Goal: Contribute content: Add original content to the website for others to see

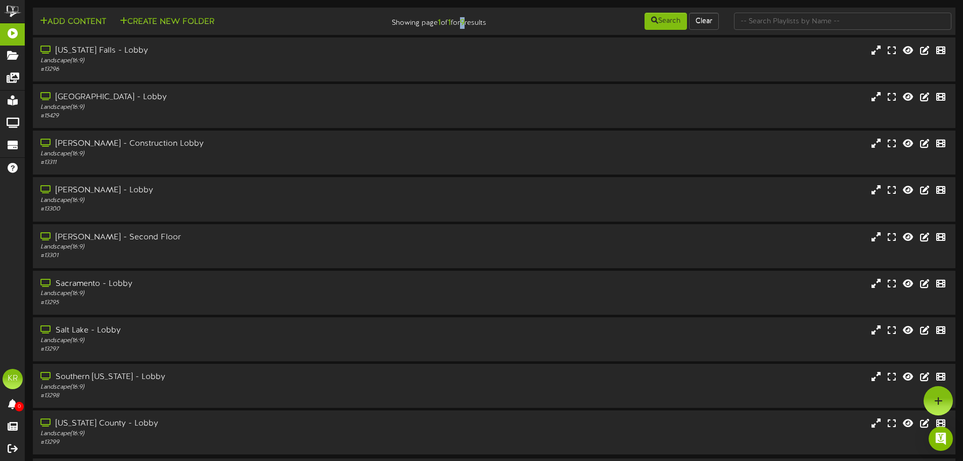
click at [460, 17] on div "Showing page 1 of 1 for 9 results" at bounding box center [416, 20] width 155 height 17
click at [932, 400] on div at bounding box center [938, 400] width 29 height 29
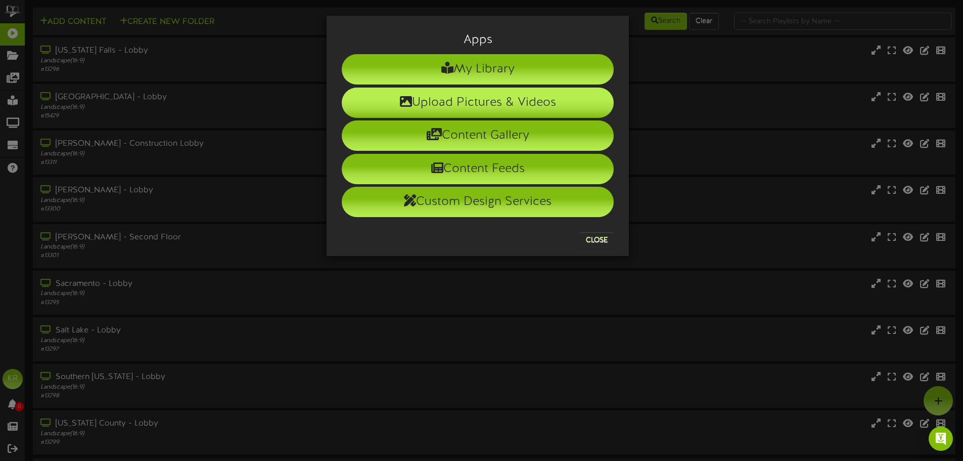
click at [496, 112] on li "Upload Pictures & Videos" at bounding box center [478, 102] width 272 height 30
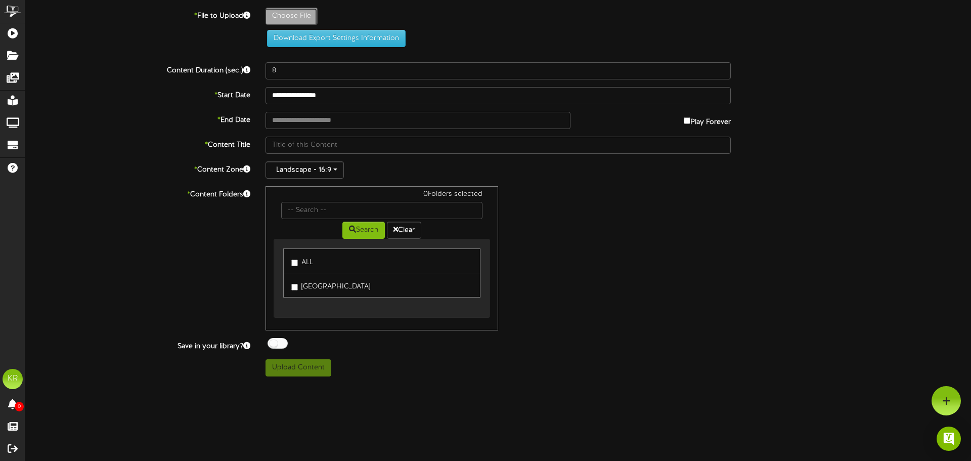
type input "**********"
type input "INSTALLS9-3"
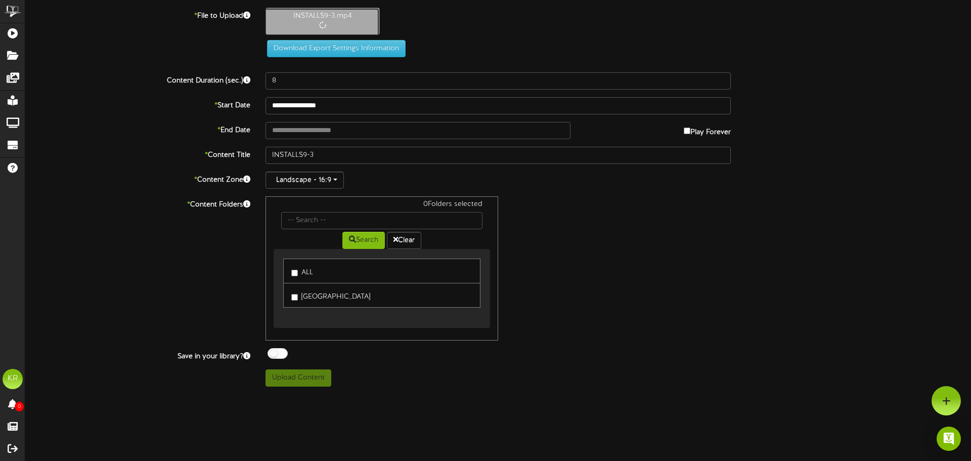
type input "10"
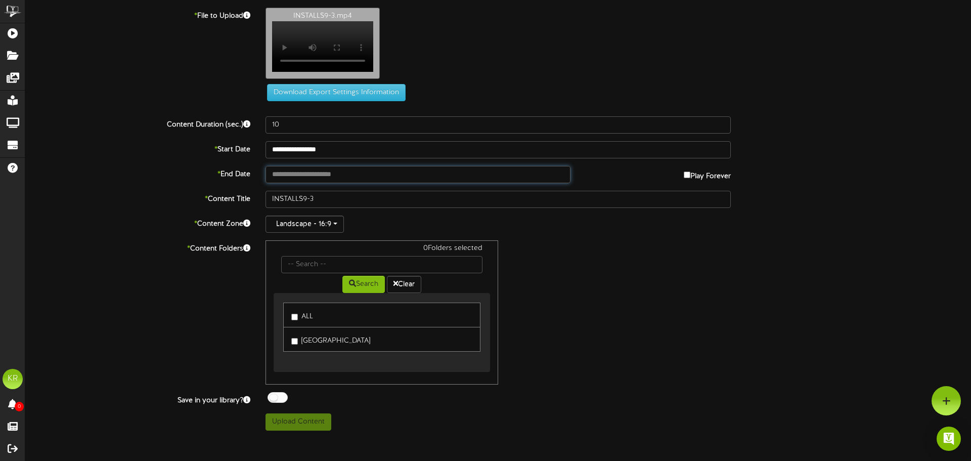
click at [298, 183] on input "text" at bounding box center [417, 174] width 305 height 17
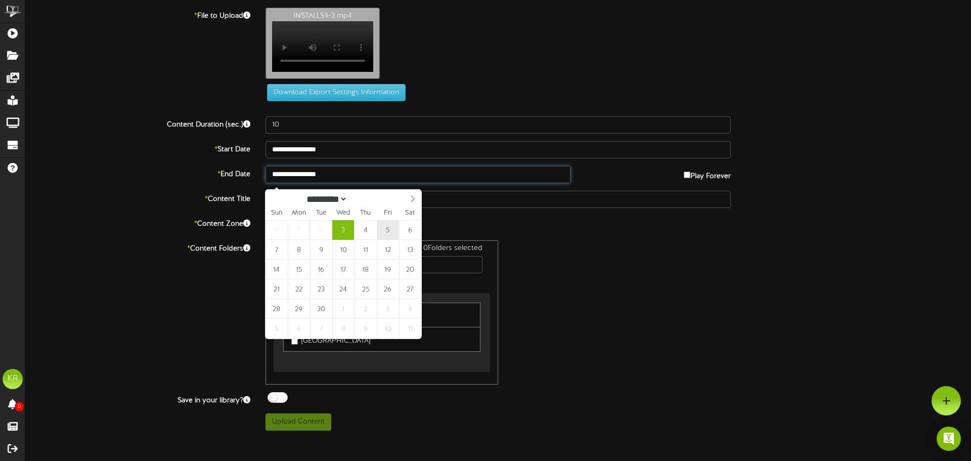
type input "**********"
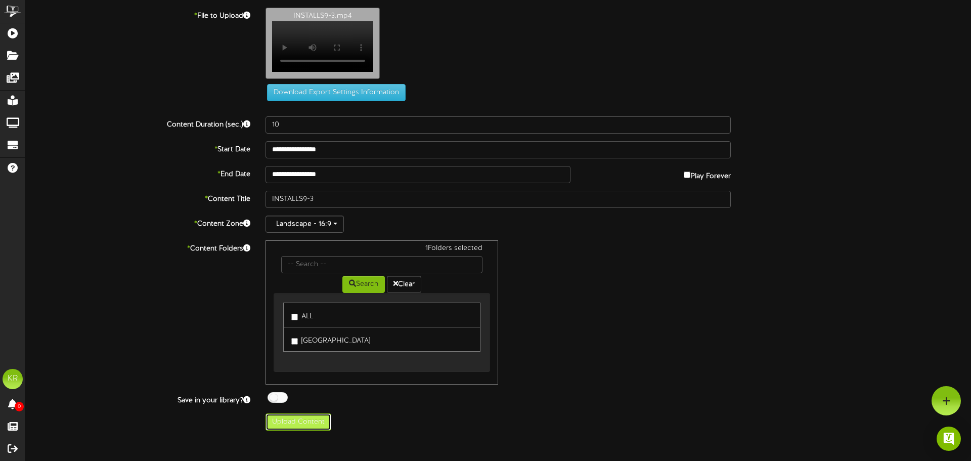
click at [310, 423] on button "Upload Content" at bounding box center [298, 421] width 66 height 17
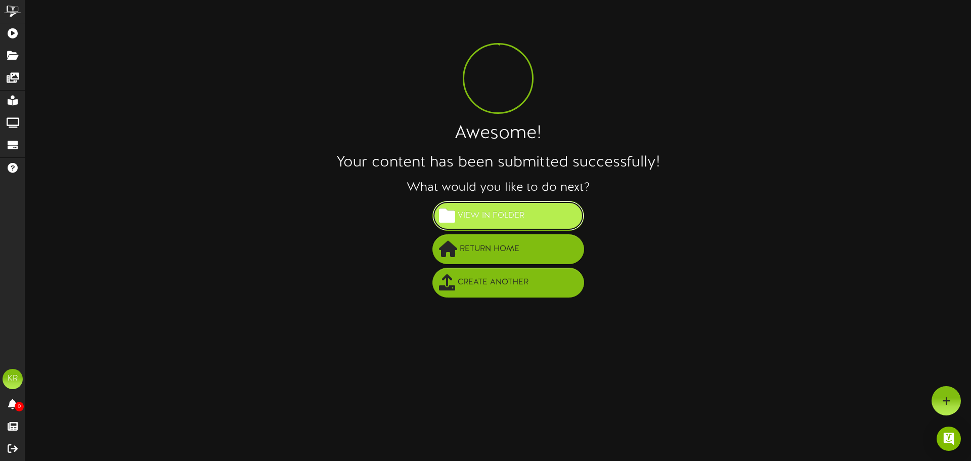
click at [473, 222] on span "View in Folder" at bounding box center [491, 215] width 72 height 17
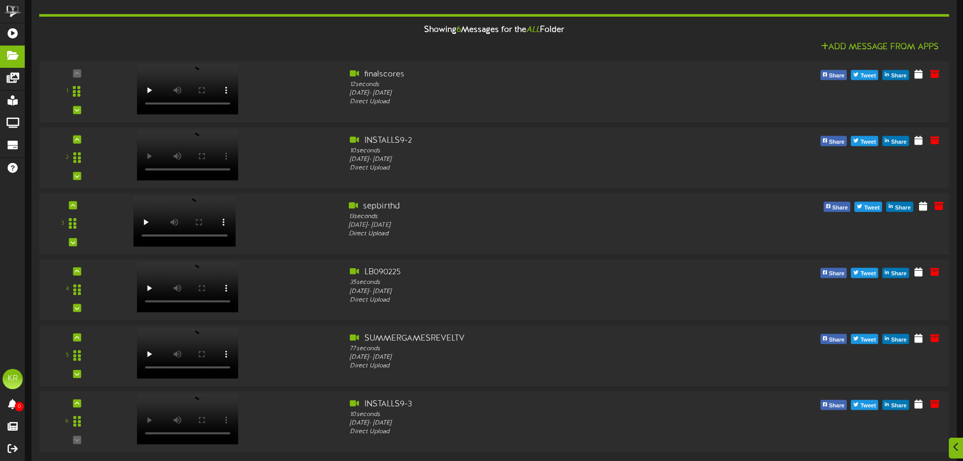
scroll to position [101, 0]
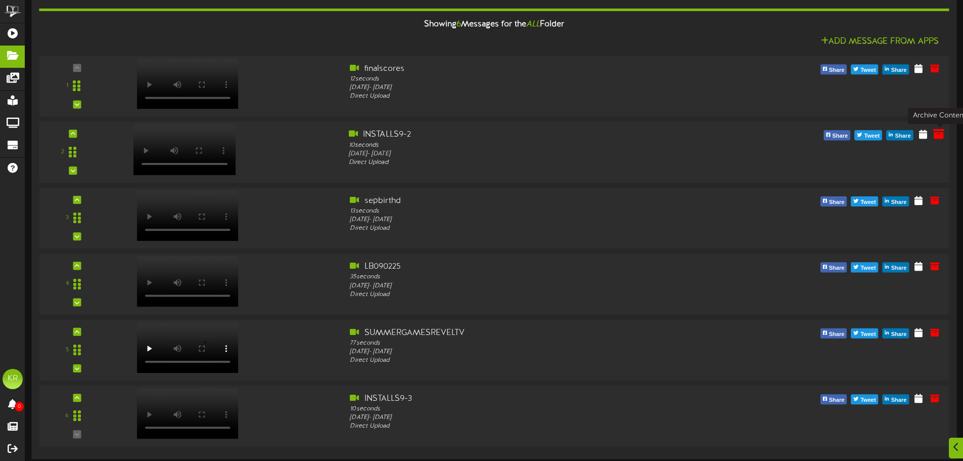
click at [933, 135] on icon at bounding box center [938, 133] width 11 height 11
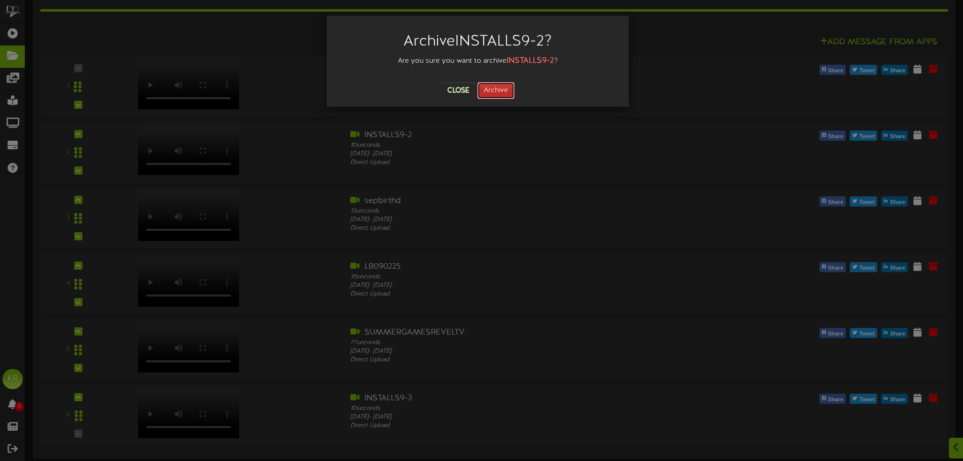
click at [502, 88] on button "Archive" at bounding box center [495, 90] width 37 height 17
